Goal: Task Accomplishment & Management: Manage account settings

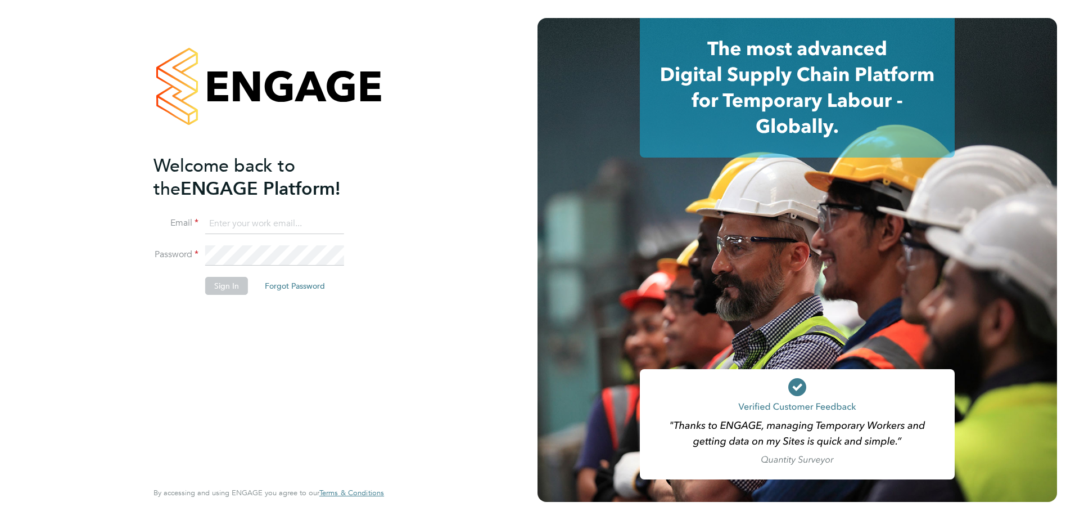
type input "louis.sands@vistry.co.uk"
click at [228, 286] on button "Sign In" at bounding box center [226, 286] width 43 height 18
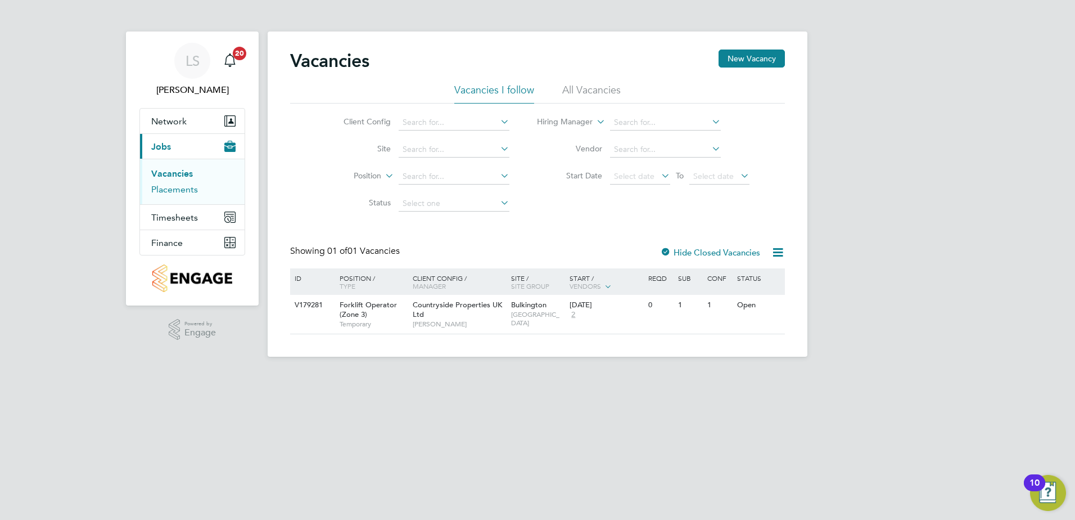
click at [186, 187] on link "Placements" at bounding box center [174, 189] width 47 height 11
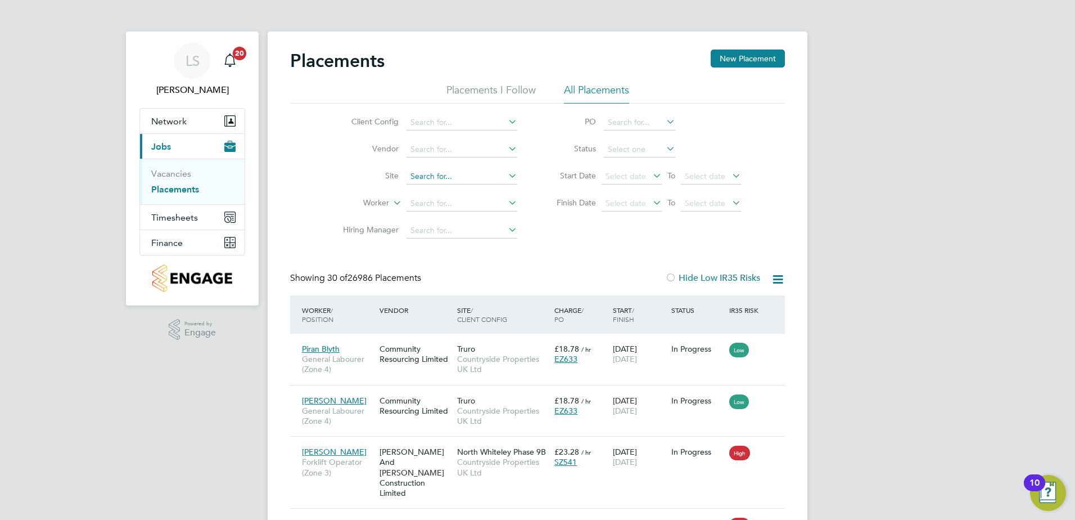
click at [496, 173] on input at bounding box center [462, 177] width 111 height 16
click at [427, 177] on input "longma" at bounding box center [462, 177] width 111 height 16
click at [430, 177] on input "longv ma" at bounding box center [462, 177] width 111 height 16
click at [453, 193] on li "Long Ma rston ([GEOGRAPHIC_DATA])" at bounding box center [479, 191] width 147 height 15
type input "Long [PERSON_NAME] ([GEOGRAPHIC_DATA])"
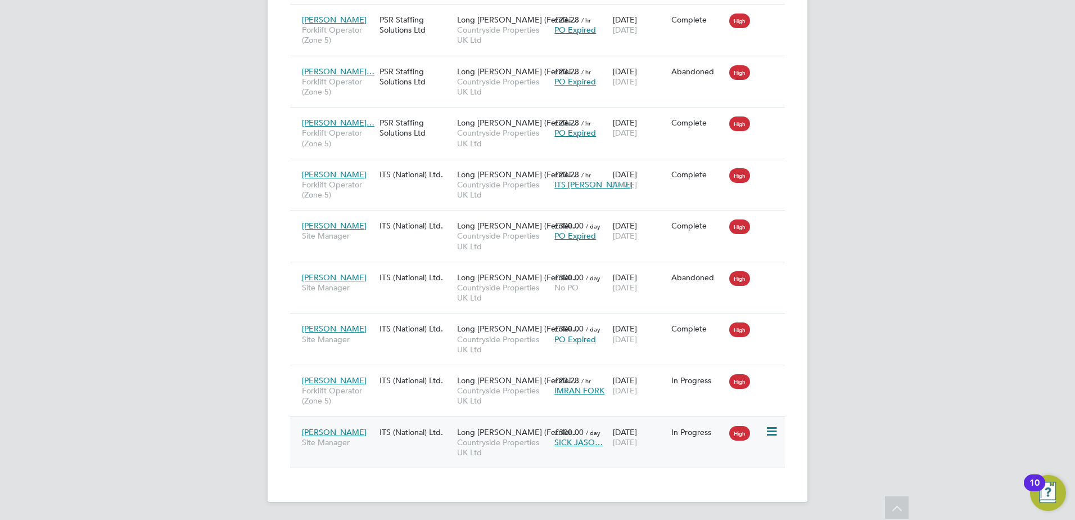
click at [412, 444] on div "[PERSON_NAME] Site Manager ITS (National) Ltd. Long [PERSON_NAME] ([GEOGRAPHIC_…" at bounding box center [537, 442] width 495 height 52
click at [354, 434] on div "[PERSON_NAME] Site Manager" at bounding box center [338, 436] width 78 height 31
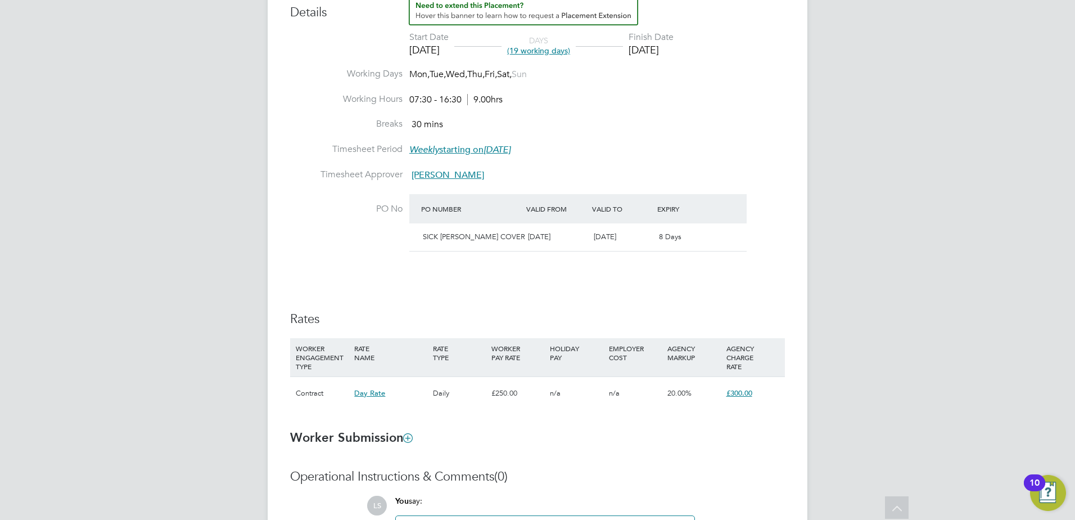
scroll to position [287, 0]
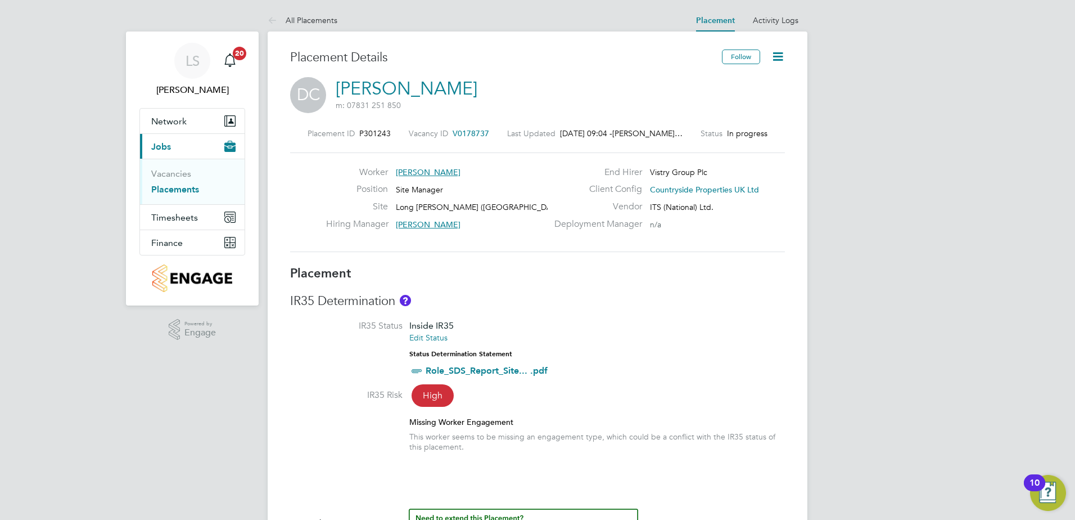
click at [773, 57] on icon at bounding box center [778, 56] width 14 height 14
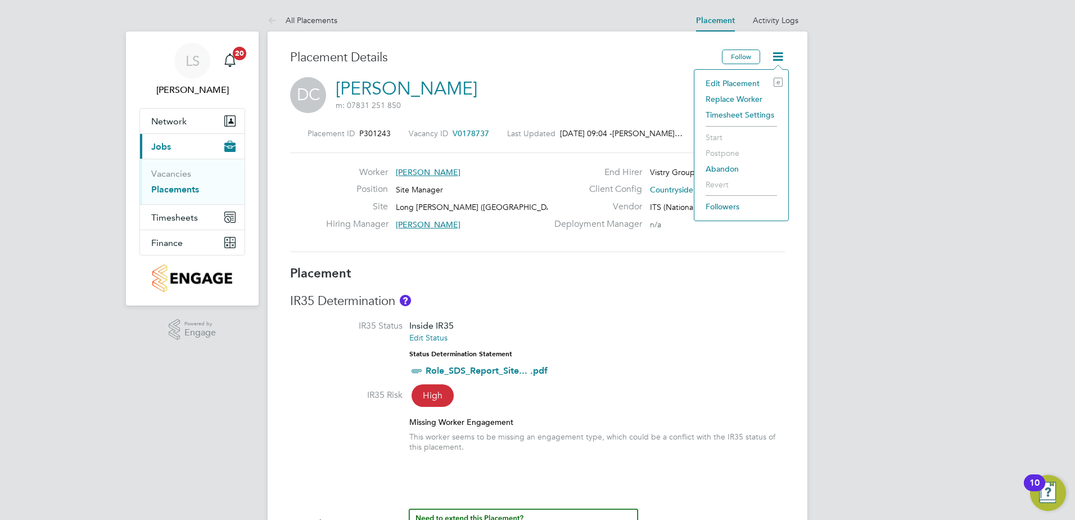
click at [745, 82] on li "Edit Placement e" at bounding box center [741, 83] width 83 height 16
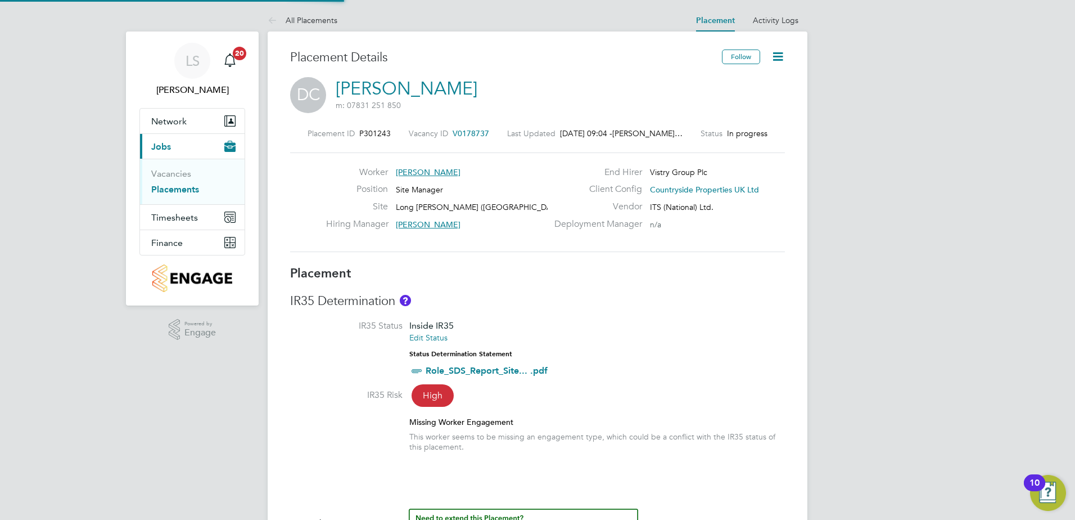
type input "Mark Jacques"
type input "[DATE]"
type input "07:30"
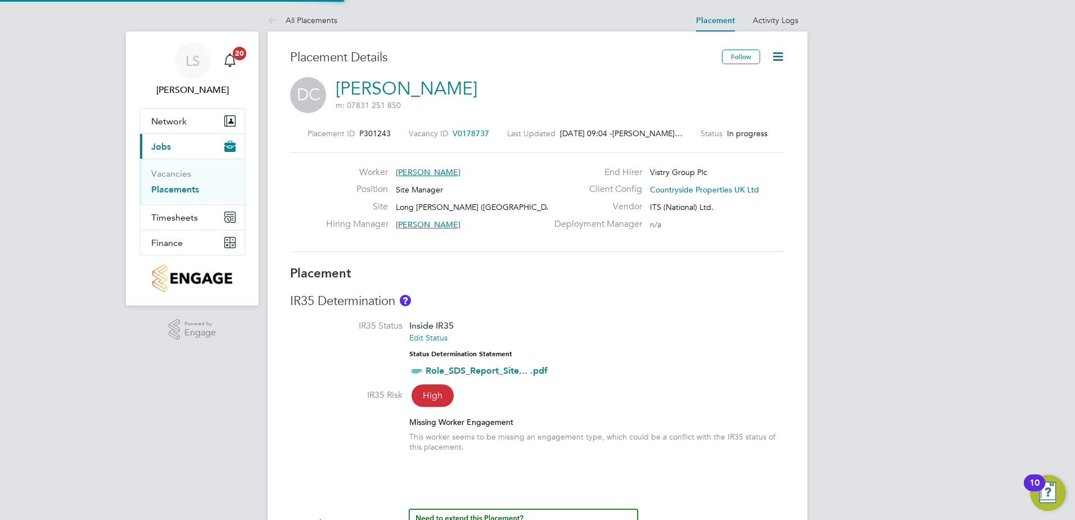
type input "16:30"
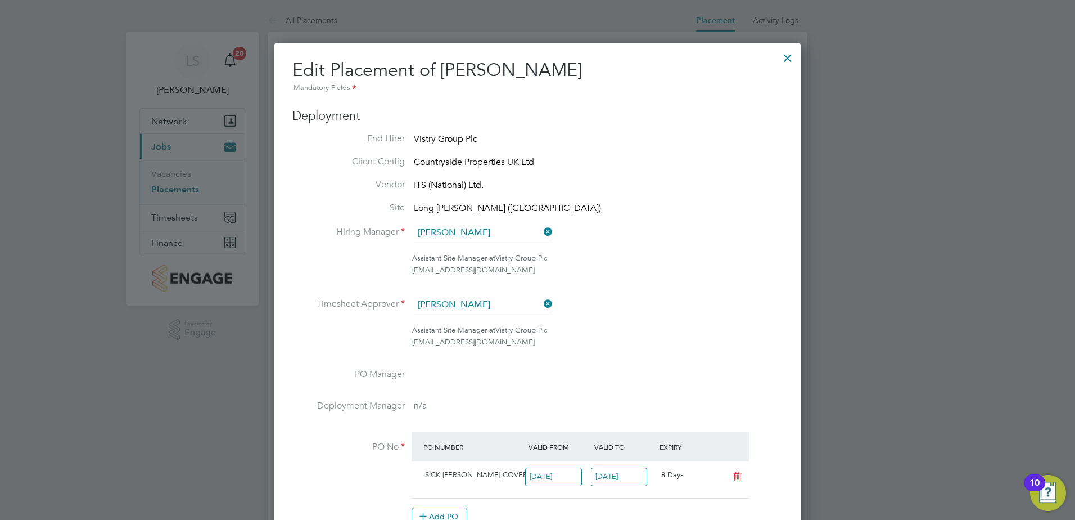
drag, startPoint x: 786, startPoint y: 58, endPoint x: 734, endPoint y: 74, distance: 53.9
click at [786, 58] on div at bounding box center [788, 55] width 20 height 20
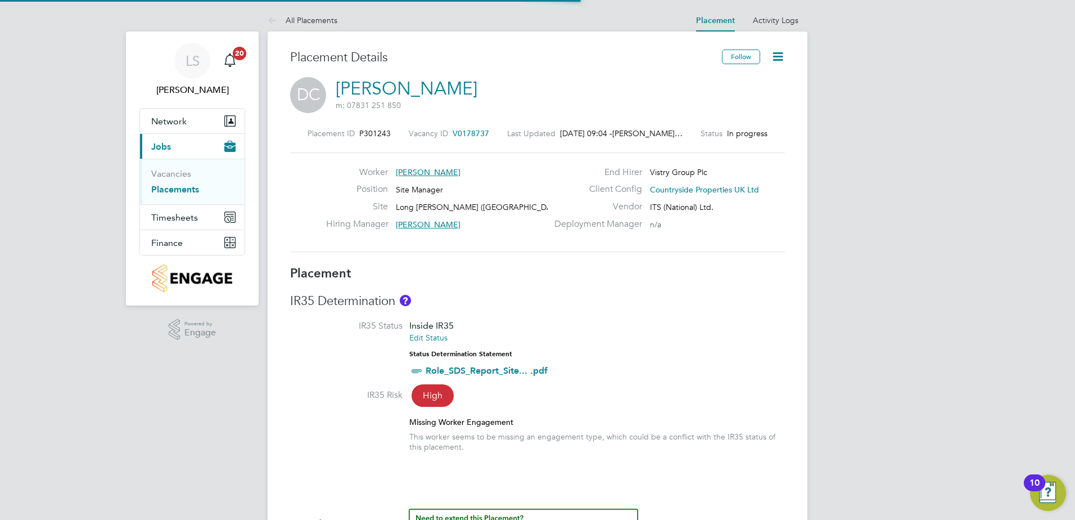
scroll to position [33, 79]
click at [231, 62] on icon "Main navigation" at bounding box center [229, 59] width 13 height 13
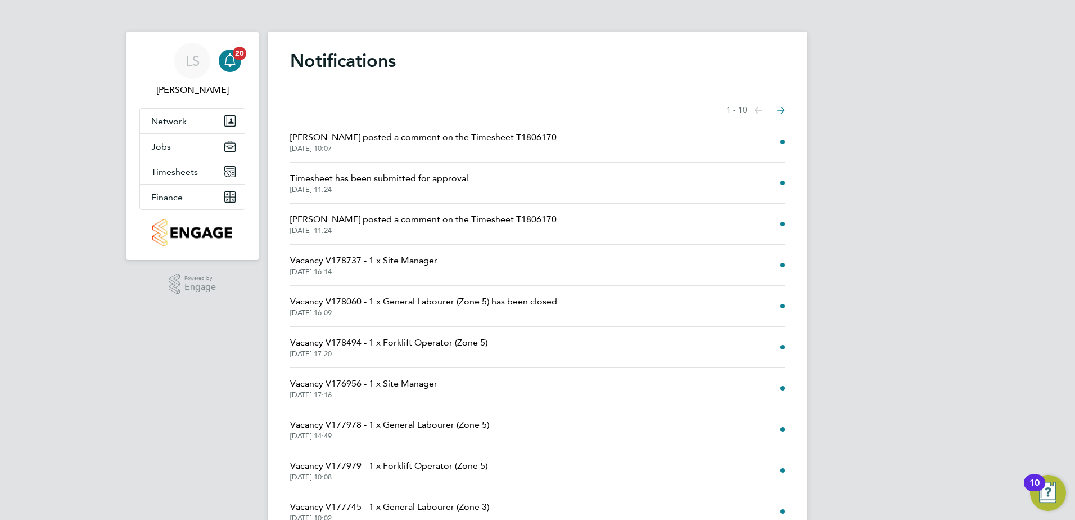
click at [407, 181] on span "Timesheet has been submitted for approval" at bounding box center [379, 178] width 178 height 13
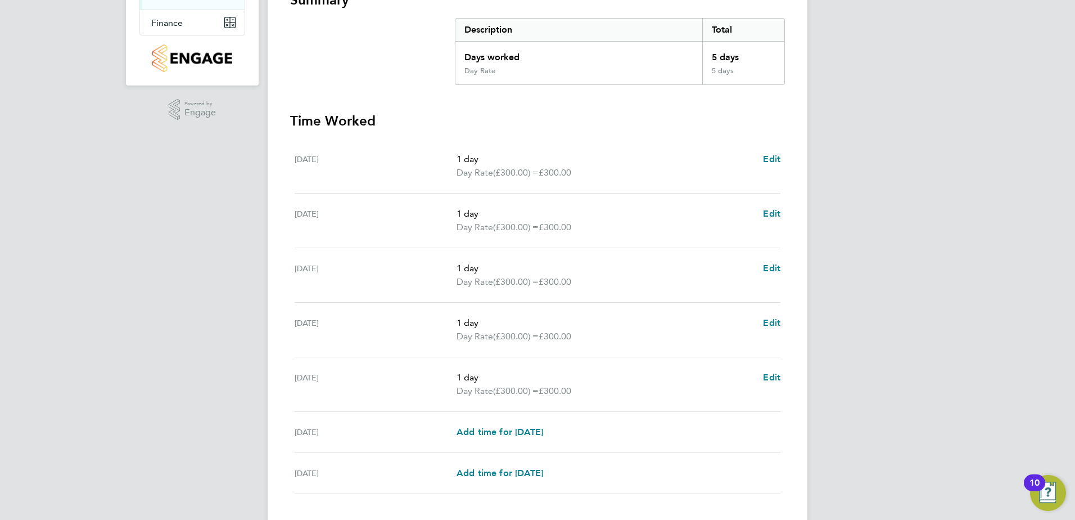
scroll to position [124, 0]
